Goal: Task Accomplishment & Management: Manage account settings

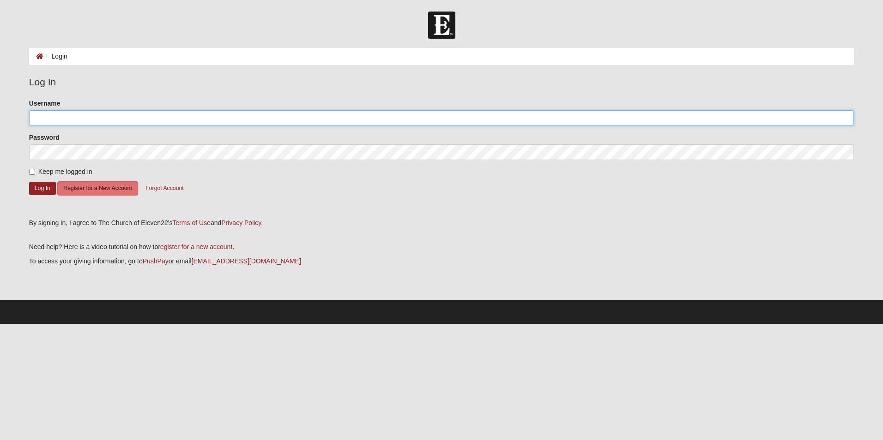
drag, startPoint x: 43, startPoint y: 116, endPoint x: 244, endPoint y: 115, distance: 200.4
click at [43, 116] on input "Username" at bounding box center [441, 118] width 825 height 16
type input "Stephbpd@yahoo.com"
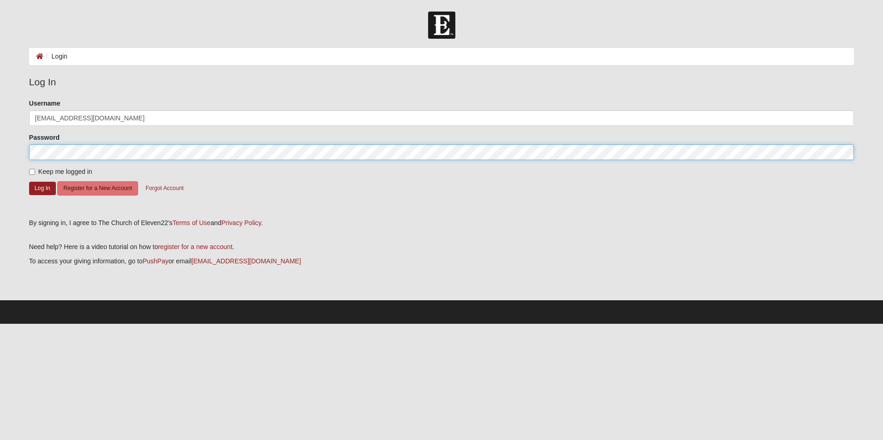
click at [29, 182] on button "Log In" at bounding box center [42, 188] width 27 height 13
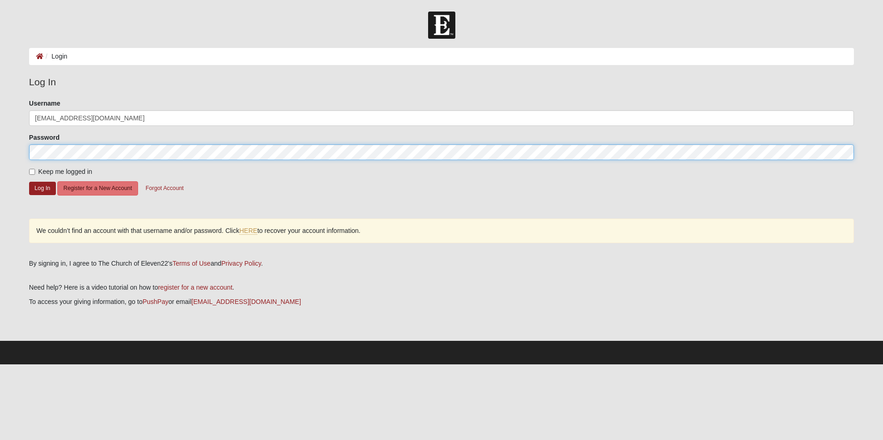
click at [29, 182] on button "Log In" at bounding box center [42, 188] width 27 height 13
click at [0, 151] on html "Log In Login Login Error Log In Please correct the following: Username Stephbpd…" at bounding box center [441, 182] width 883 height 365
click at [29, 182] on button "Log In" at bounding box center [42, 188] width 27 height 13
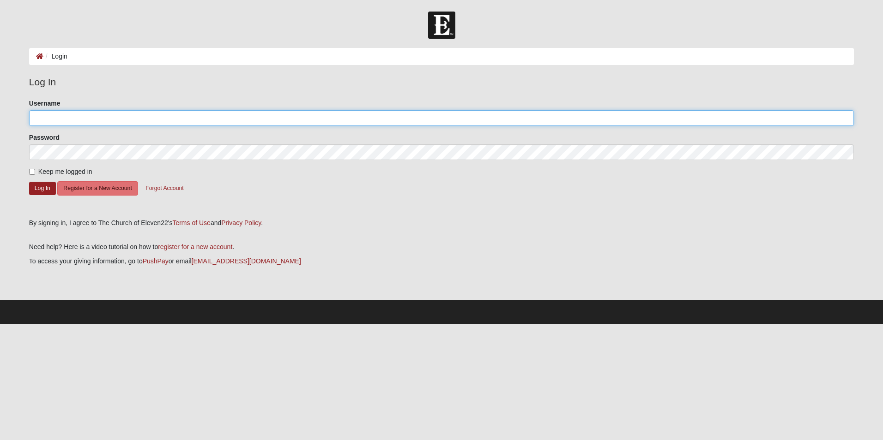
click at [44, 120] on input "Username" at bounding box center [441, 118] width 825 height 16
type input "Stephbpd"
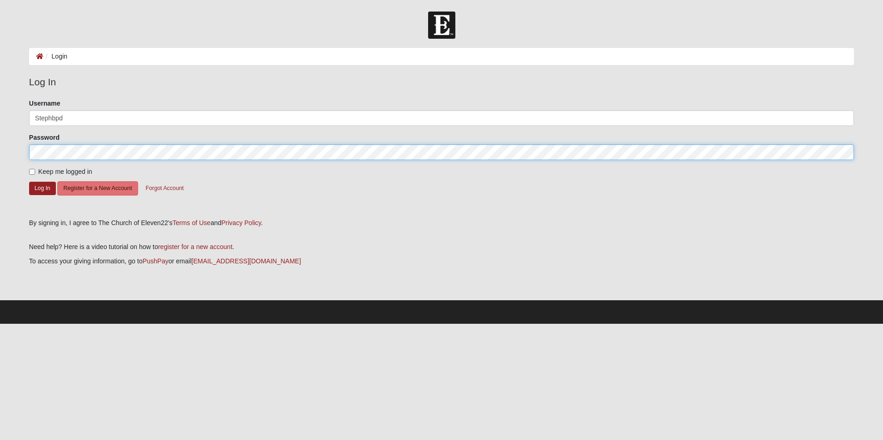
click at [29, 182] on button "Log In" at bounding box center [42, 188] width 27 height 13
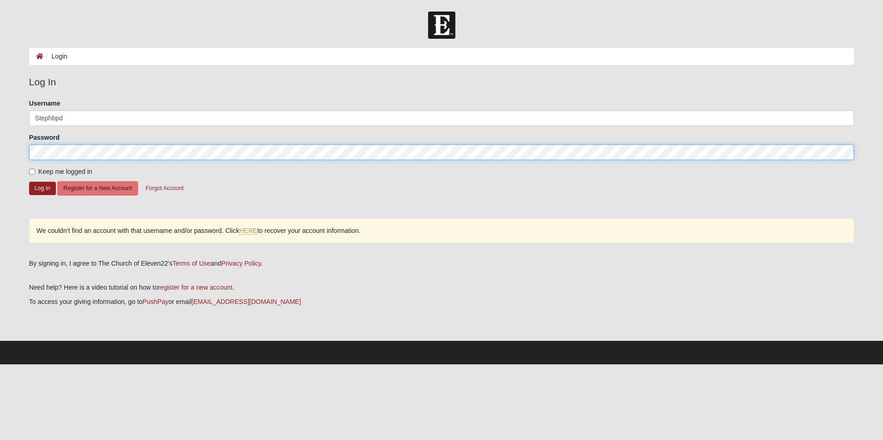
click at [29, 182] on button "Log In" at bounding box center [42, 188] width 27 height 13
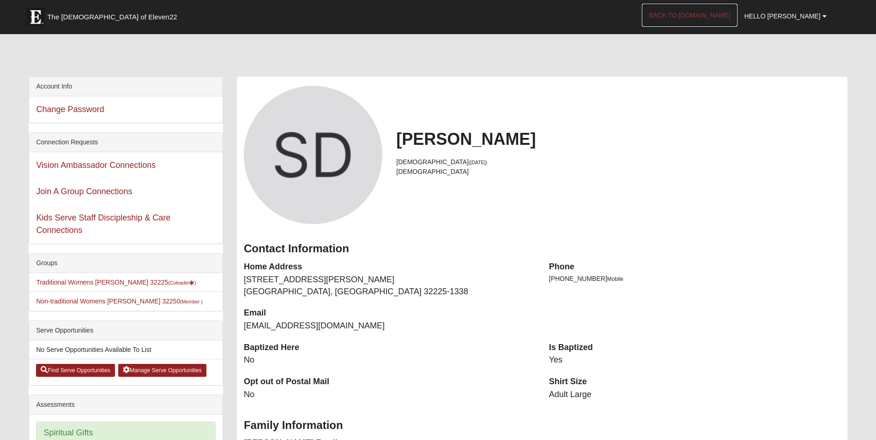
click at [714, 13] on link "Back to [DOMAIN_NAME]" at bounding box center [690, 15] width 96 height 23
click at [75, 282] on link "Traditional Womens [PERSON_NAME] 32225 (Coleader )" at bounding box center [116, 282] width 160 height 7
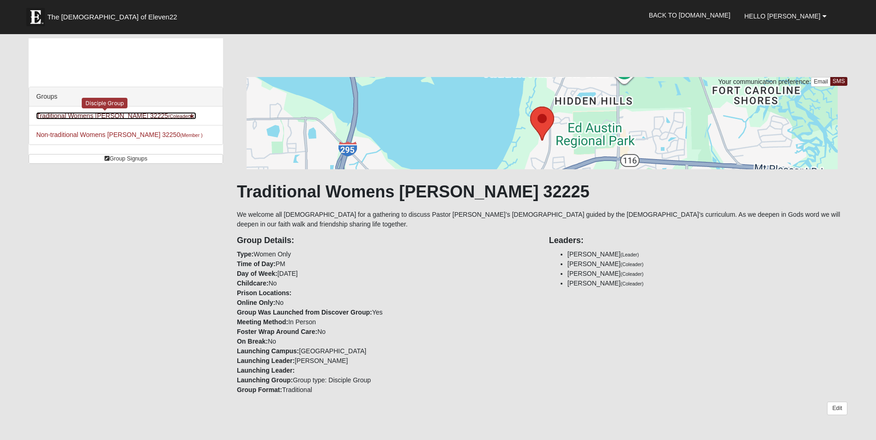
click at [108, 114] on link "Traditional Womens [PERSON_NAME] 32225 (Coleader )" at bounding box center [116, 115] width 160 height 7
click at [86, 114] on link "Traditional Womens DeLoach 32225 (Coleader )" at bounding box center [116, 115] width 160 height 7
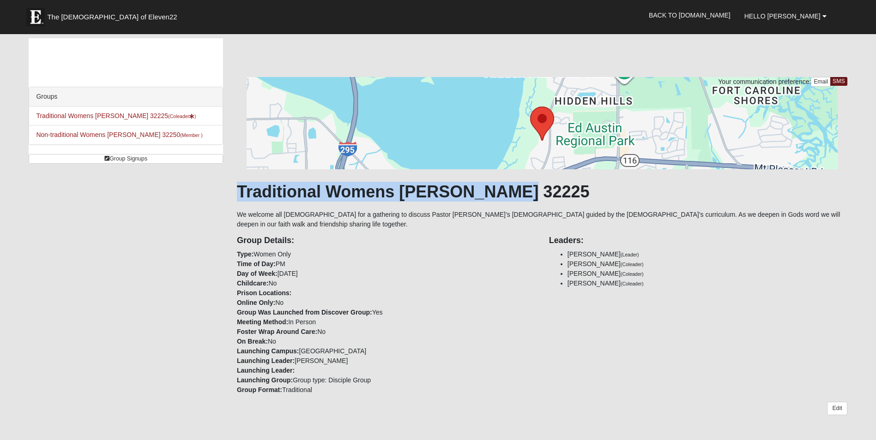
drag, startPoint x: 582, startPoint y: 117, endPoint x: 545, endPoint y: 201, distance: 91.2
click at [545, 201] on div "Your communication preference: Email SMS Traditional Womens [PERSON_NAME] 32225…" at bounding box center [542, 417] width 610 height 681
